Goal: Navigation & Orientation: Find specific page/section

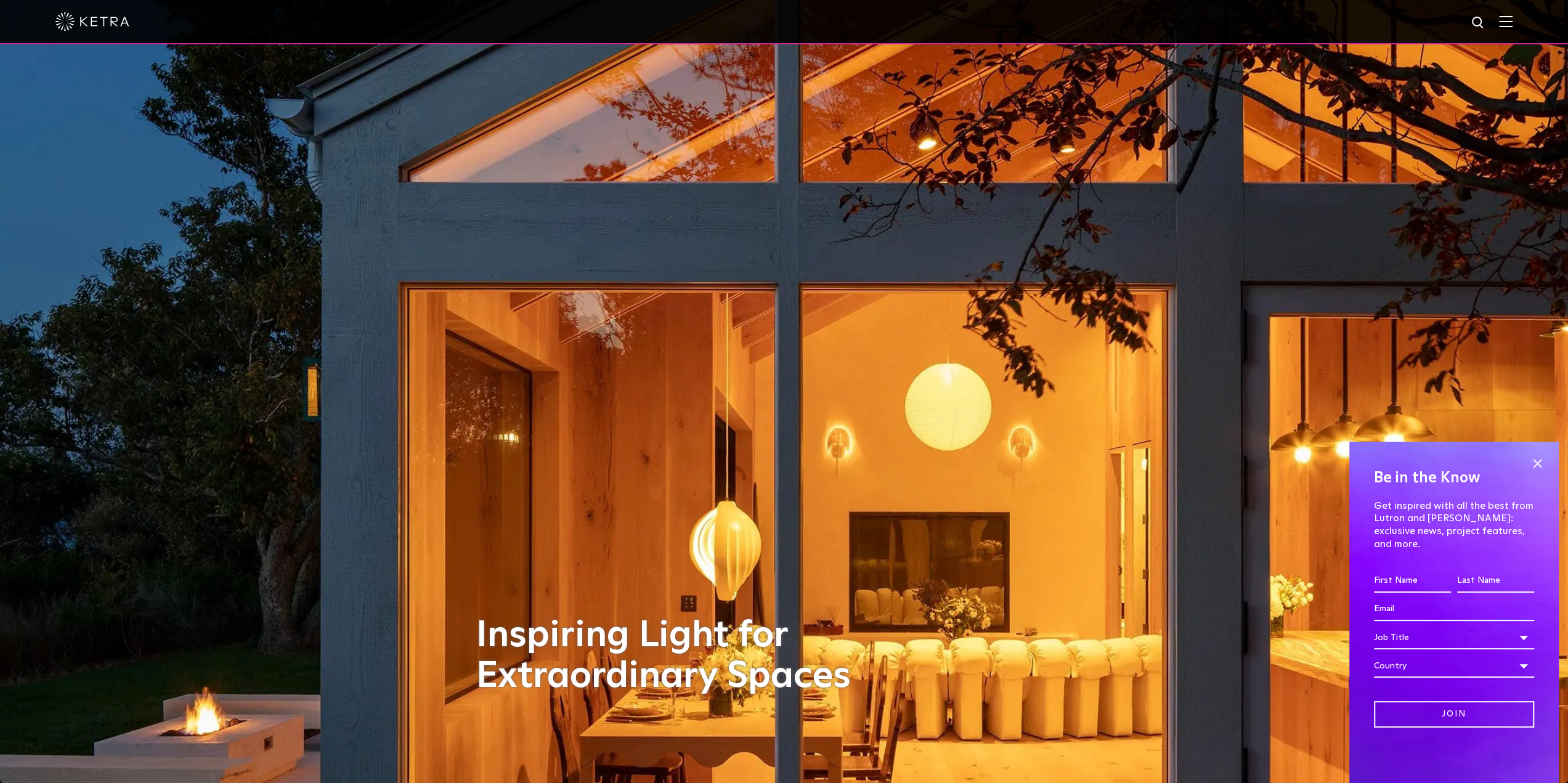
click at [1506, 21] on div at bounding box center [784, 21] width 1457 height 43
click at [1535, 473] on span at bounding box center [1537, 463] width 18 height 18
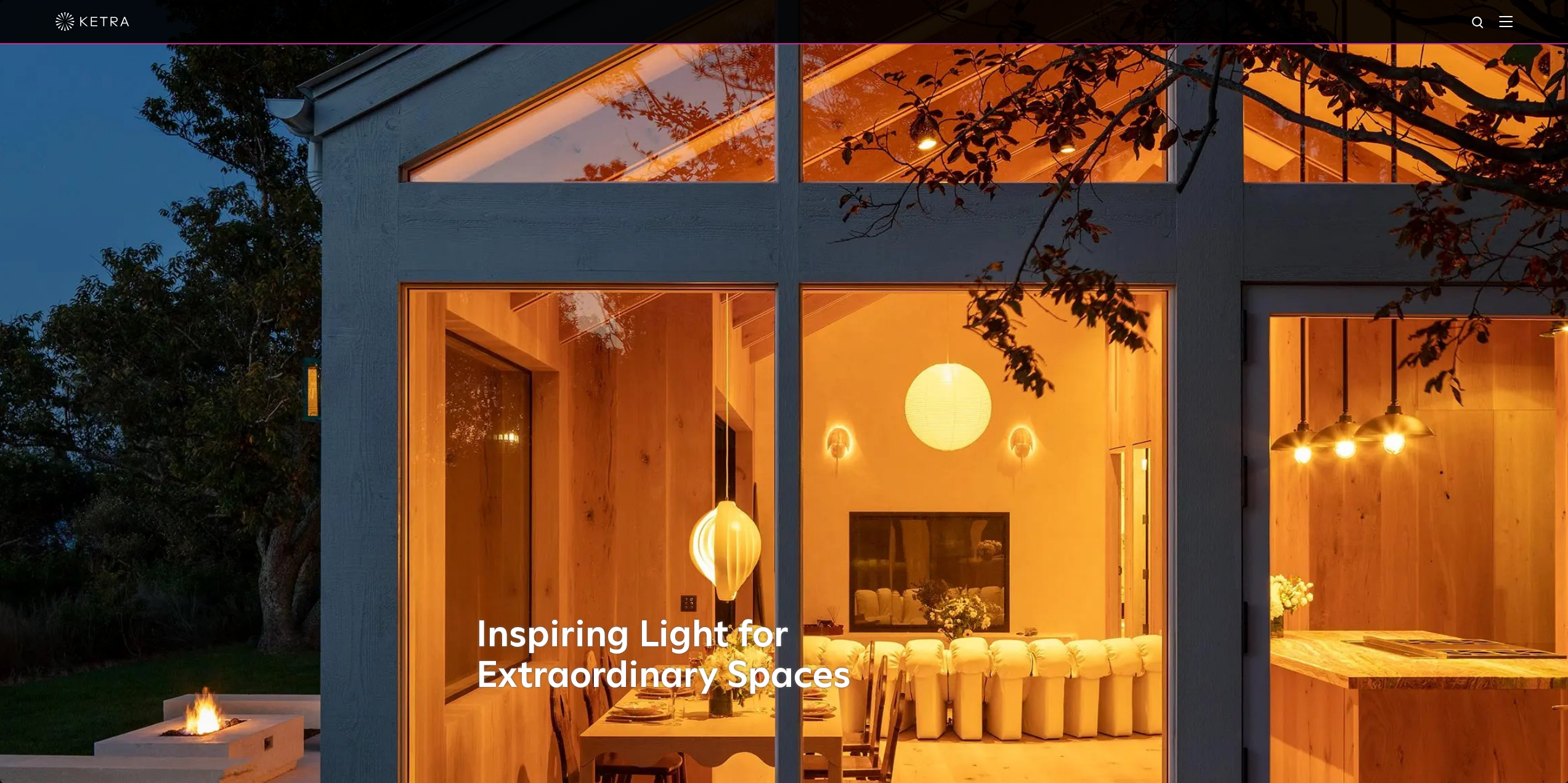
click at [1513, 25] on img at bounding box center [1506, 21] width 13 height 12
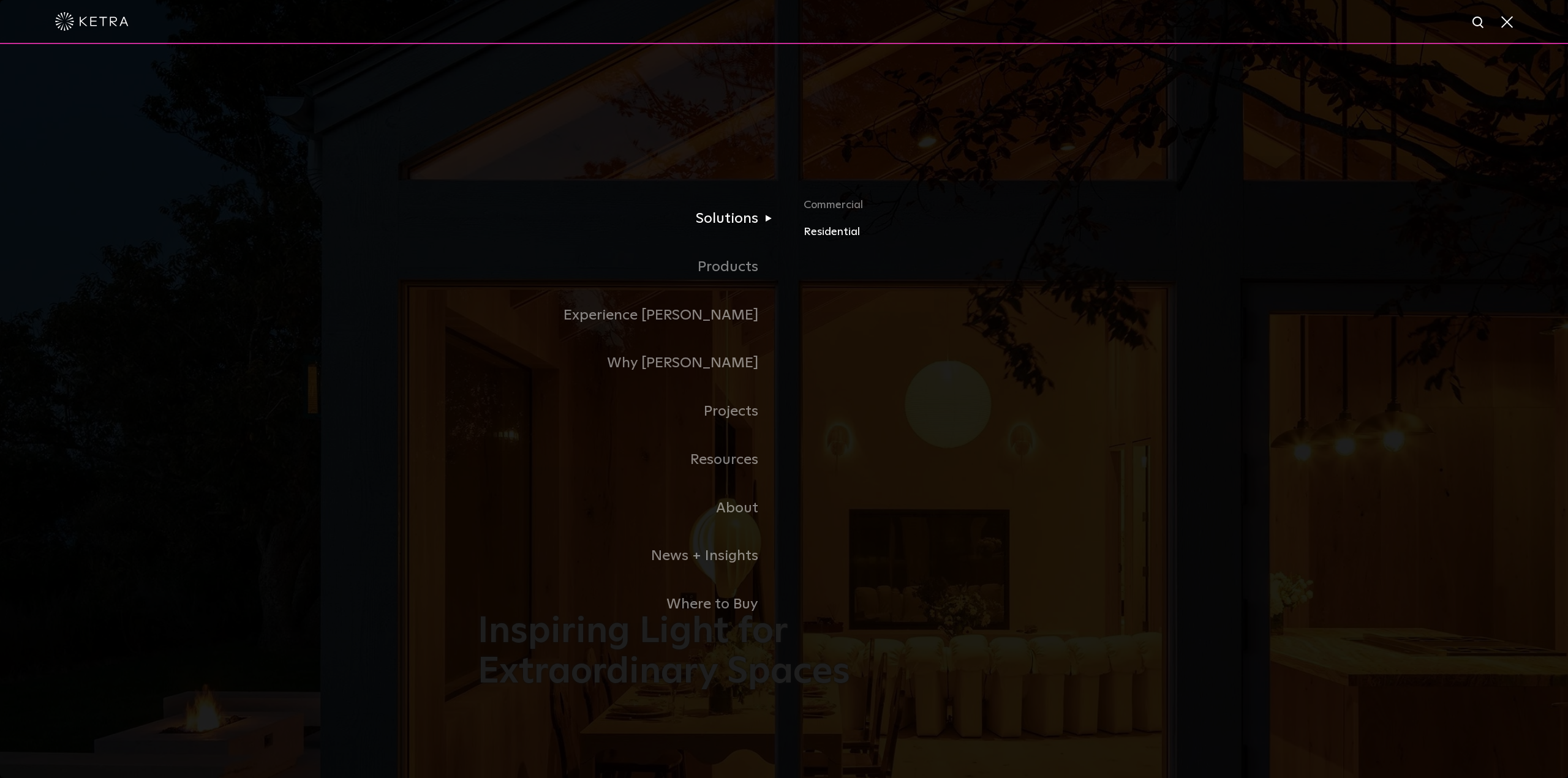
click at [824, 234] on link "Residential" at bounding box center [947, 232] width 286 height 18
